Goal: Task Accomplishment & Management: Manage account settings

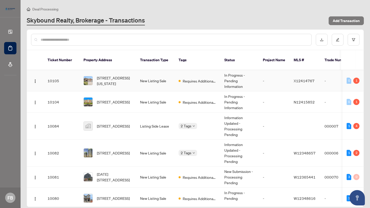
click at [139, 74] on td "New Listing Sale" at bounding box center [155, 80] width 39 height 21
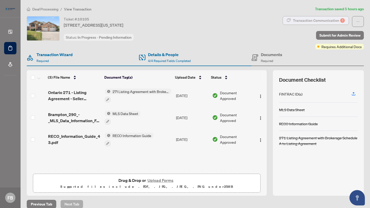
click at [320, 20] on div "Transaction Communication 1" at bounding box center [319, 20] width 52 height 8
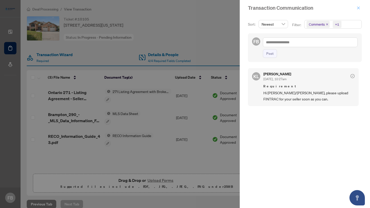
click at [358, 7] on icon "close" at bounding box center [358, 8] width 4 height 4
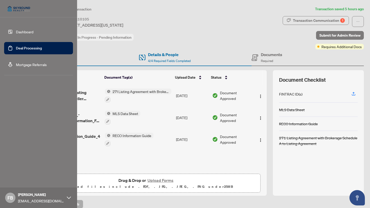
click at [16, 49] on link "Deal Processing" at bounding box center [29, 48] width 26 height 5
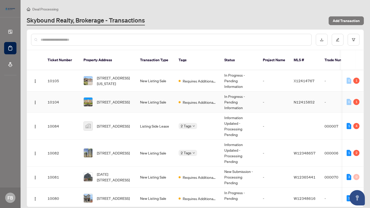
click at [141, 96] on td "New Listing Sale" at bounding box center [155, 102] width 39 height 21
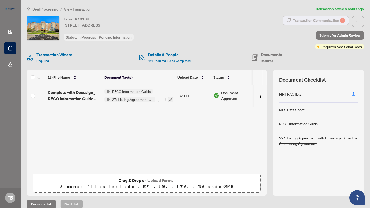
click at [321, 21] on div "Transaction Communication 1" at bounding box center [319, 20] width 52 height 8
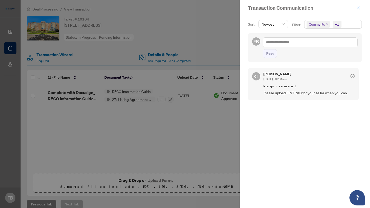
click at [359, 9] on icon "close" at bounding box center [358, 8] width 4 height 4
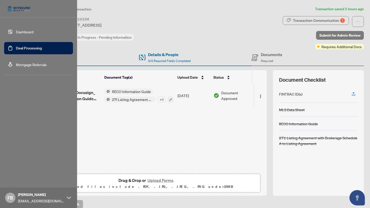
click at [16, 48] on link "Deal Processing" at bounding box center [29, 48] width 26 height 5
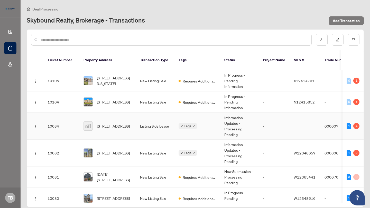
click at [152, 125] on td "Listing Side Lease" at bounding box center [155, 126] width 39 height 27
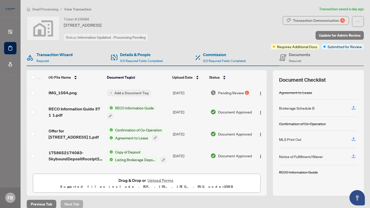
click at [187, 92] on td "[DATE]" at bounding box center [189, 93] width 37 height 16
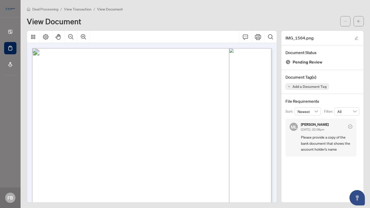
click at [336, 6] on div "Deal Processing / View Transaction / View Document" at bounding box center [195, 9] width 337 height 6
click at [358, 21] on icon "arrow-left" at bounding box center [359, 22] width 4 height 4
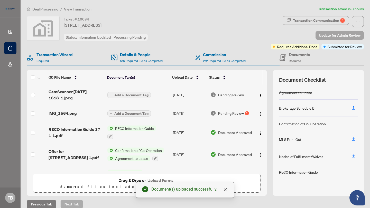
click at [326, 34] on span "Update for Admin Review" at bounding box center [340, 35] width 42 height 8
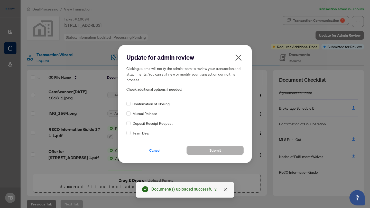
click at [209, 150] on span "Submit" at bounding box center [215, 151] width 12 height 8
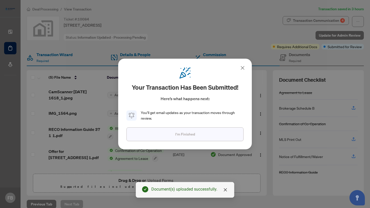
click at [190, 136] on span "I'm Finished" at bounding box center [185, 134] width 20 height 8
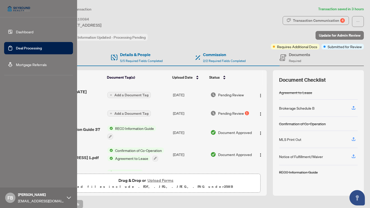
click at [16, 49] on link "Deal Processing" at bounding box center [29, 48] width 26 height 5
